Goal: Transaction & Acquisition: Subscribe to service/newsletter

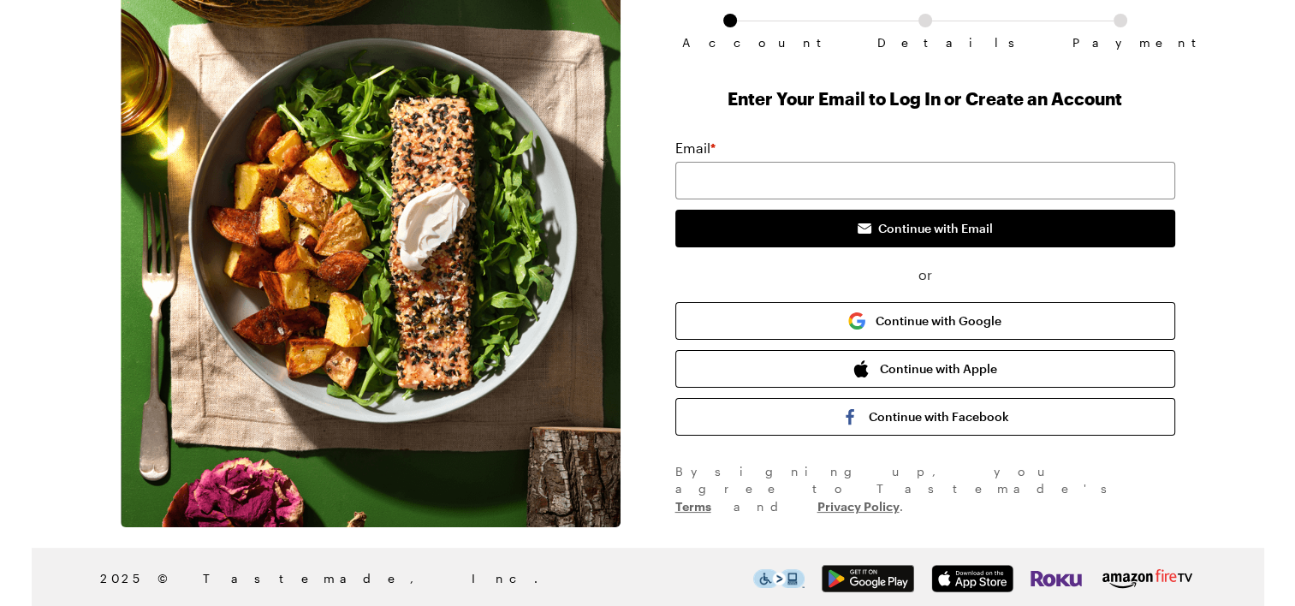
scroll to position [113, 0]
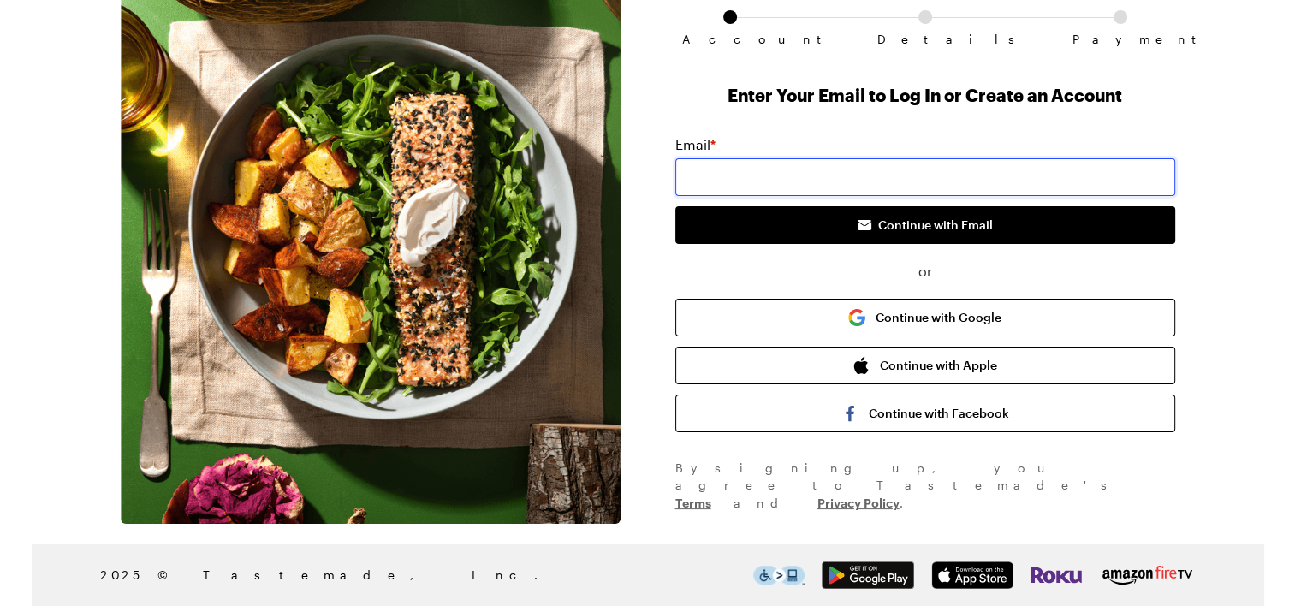
click at [721, 175] on input "email" at bounding box center [925, 177] width 500 height 38
type input "[EMAIL_ADDRESS][DOMAIN_NAME]"
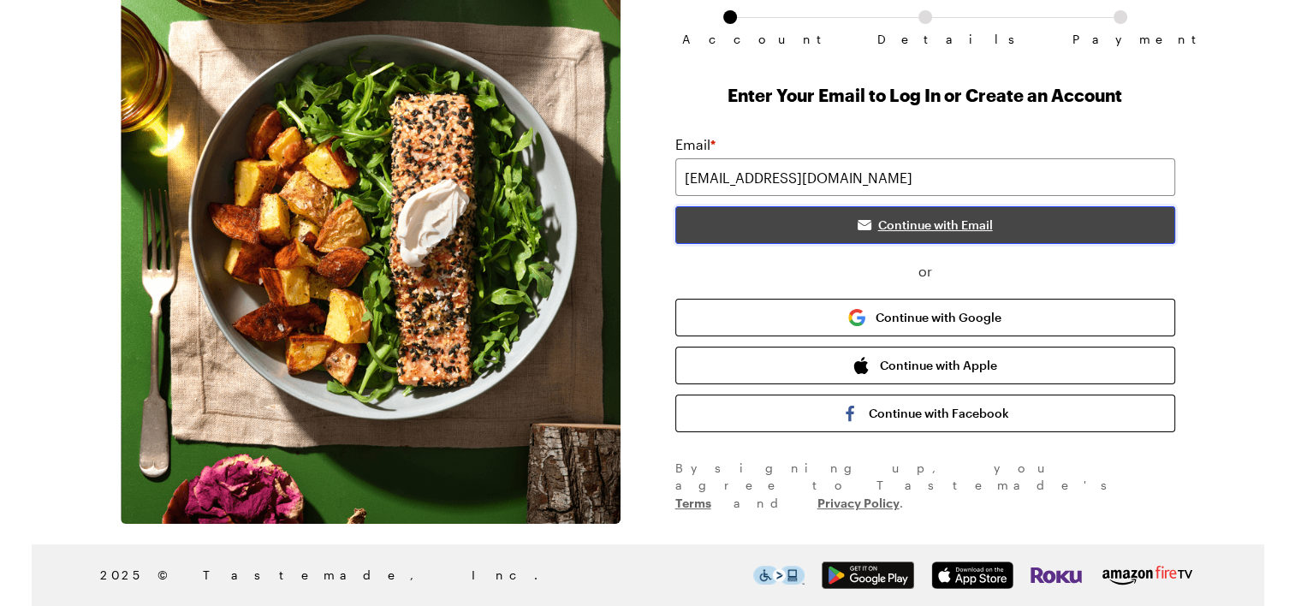
click at [897, 227] on span "Continue with Email" at bounding box center [935, 225] width 115 height 17
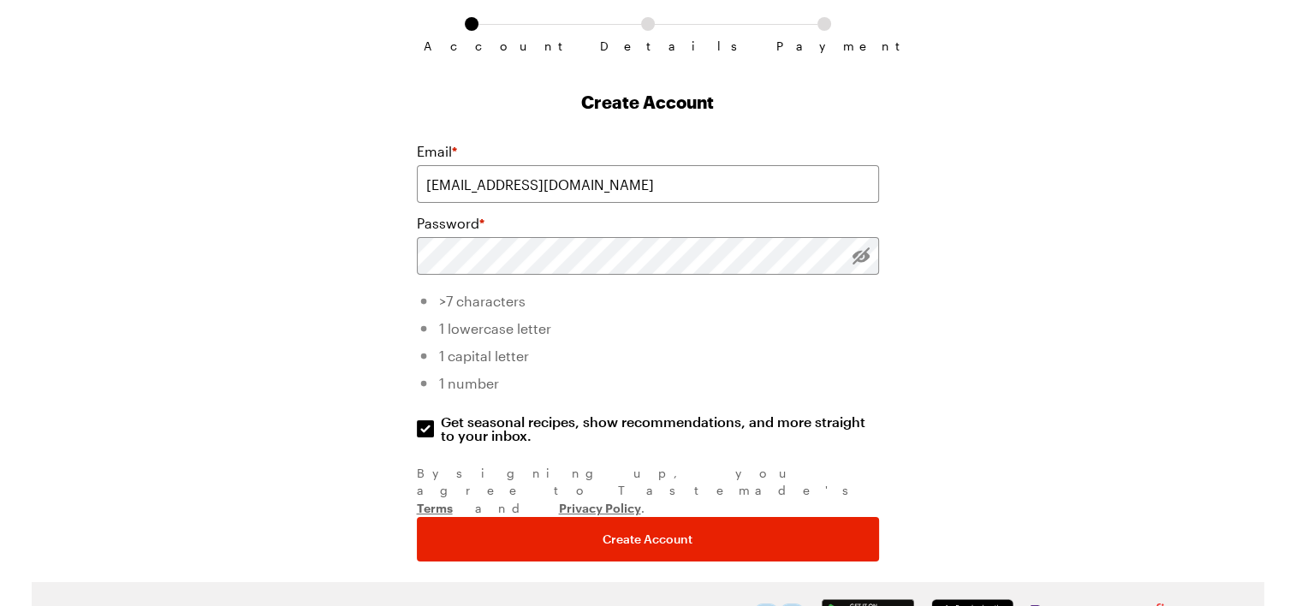
scroll to position [110, 0]
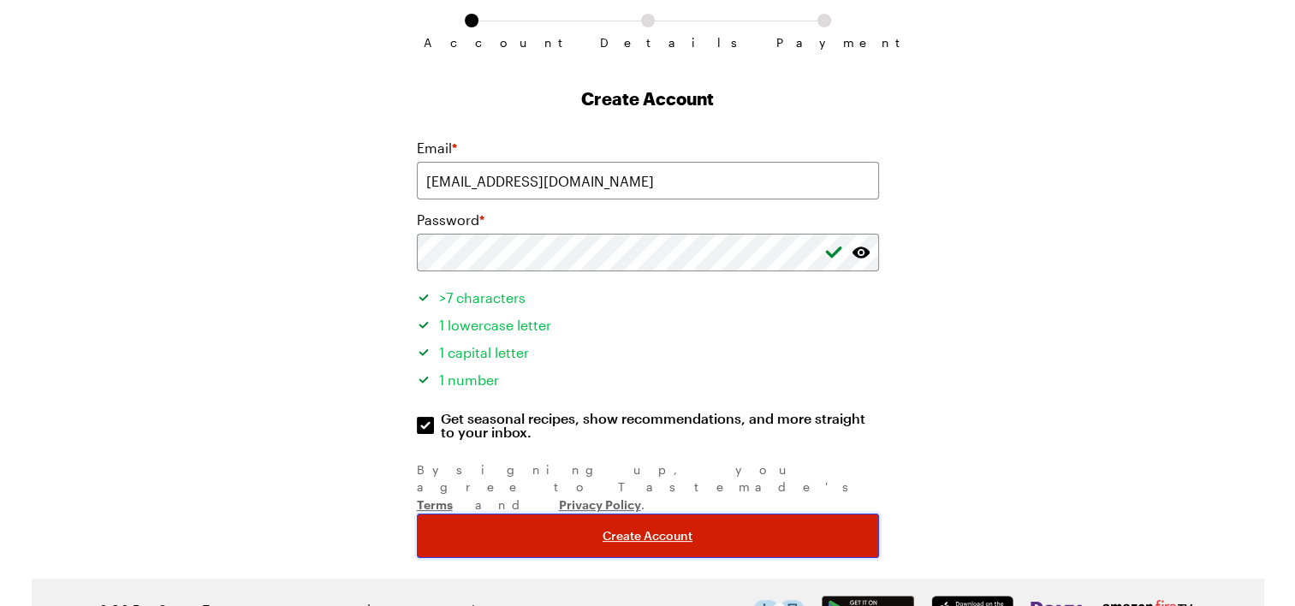
click at [669, 527] on span "Create Account" at bounding box center [648, 535] width 90 height 17
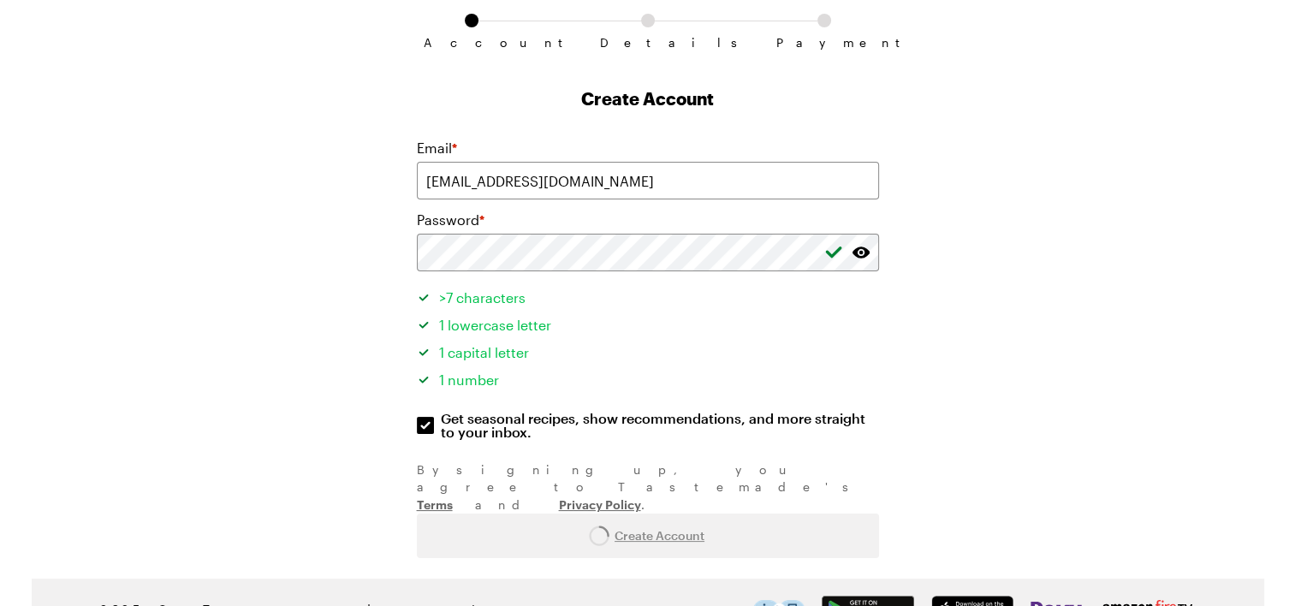
scroll to position [0, 0]
